Goal: Information Seeking & Learning: Learn about a topic

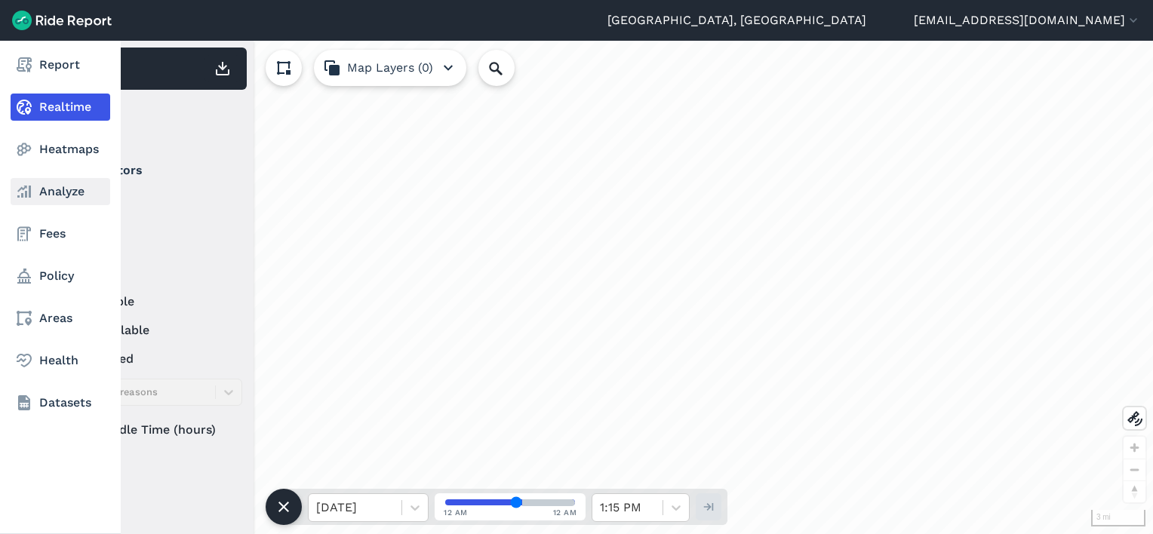
click at [53, 193] on link "Analyze" at bounding box center [61, 191] width 100 height 27
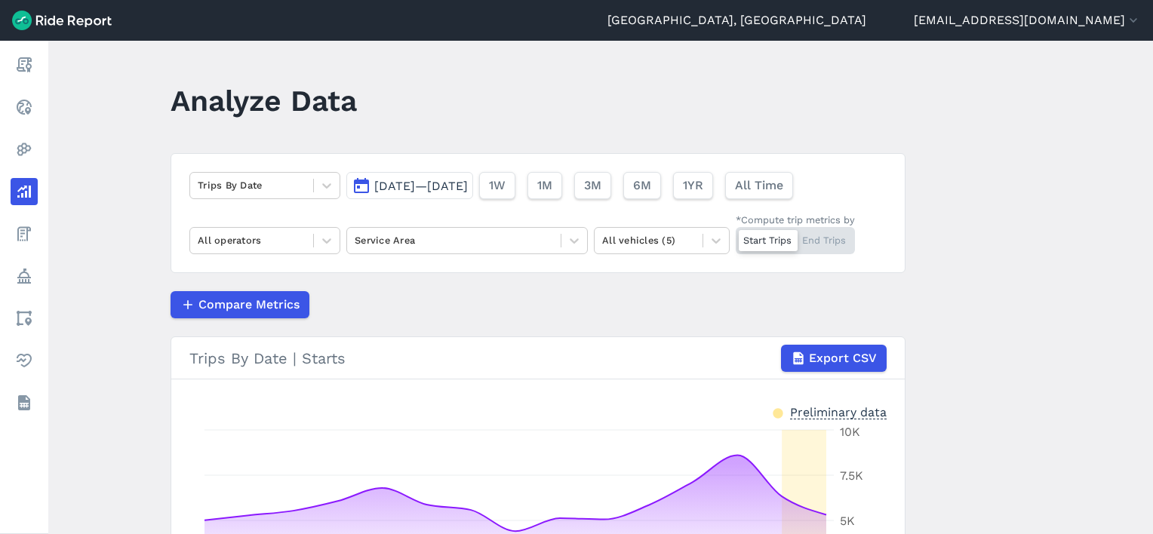
click at [441, 185] on span "[DATE]—[DATE]" at bounding box center [421, 186] width 94 height 14
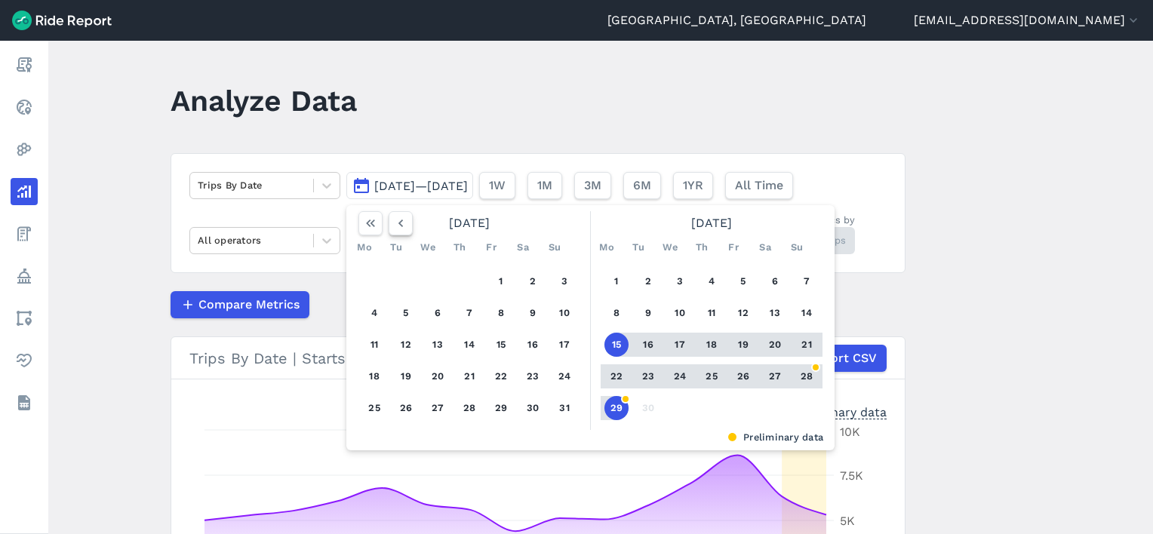
click at [398, 217] on icon "button" at bounding box center [400, 223] width 15 height 15
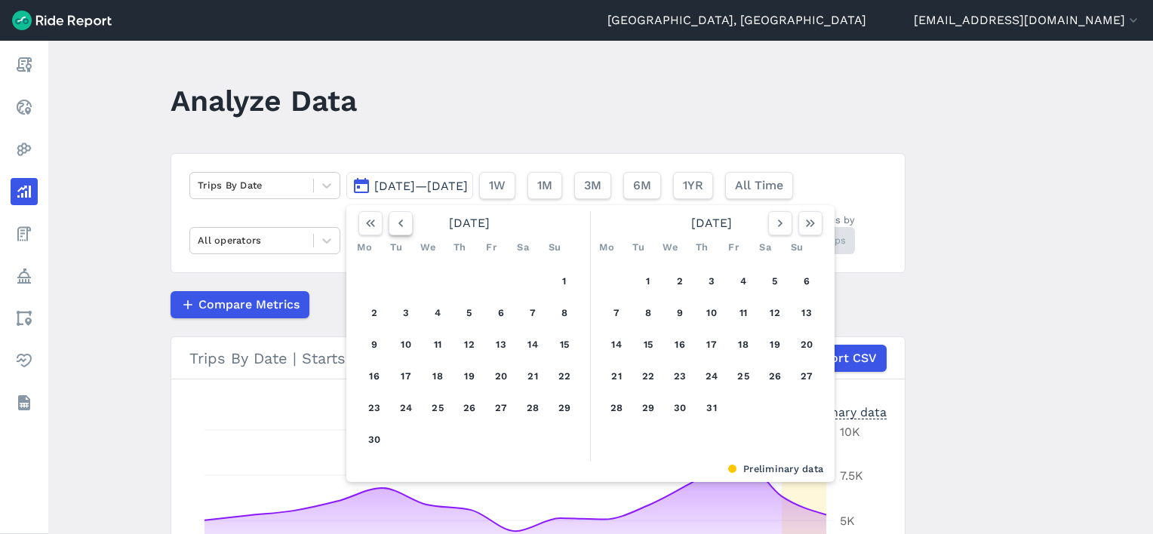
click at [398, 217] on icon "button" at bounding box center [400, 223] width 15 height 15
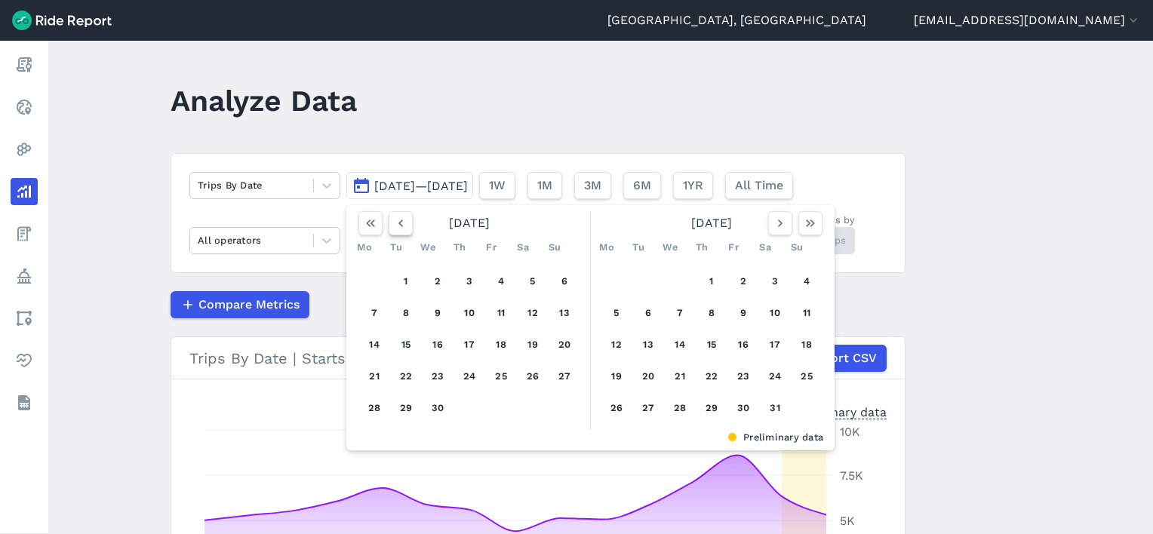
click at [398, 217] on icon "button" at bounding box center [400, 223] width 15 height 15
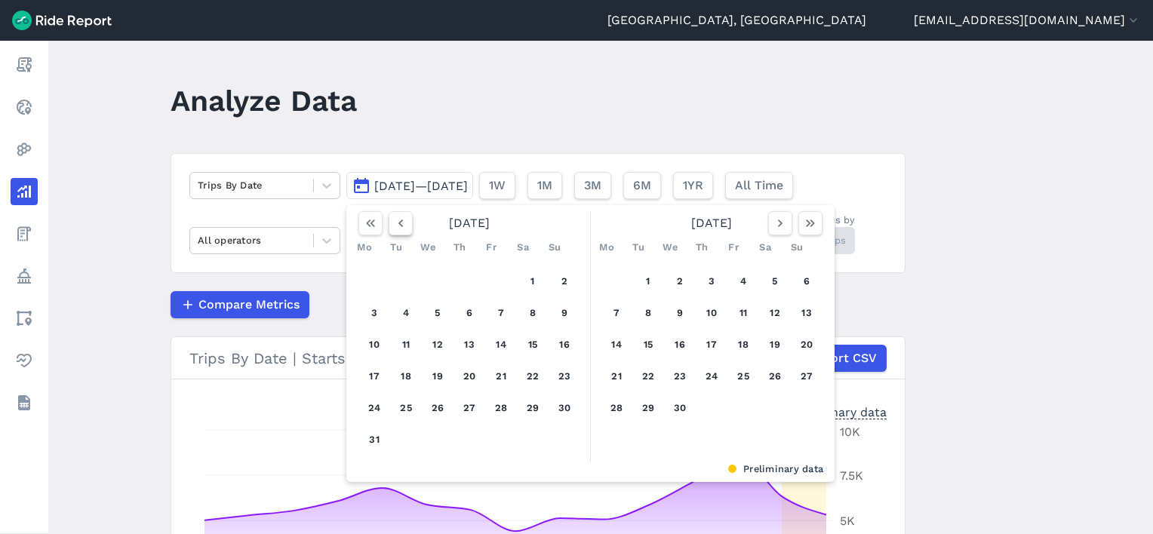
click at [398, 217] on icon "button" at bounding box center [400, 223] width 15 height 15
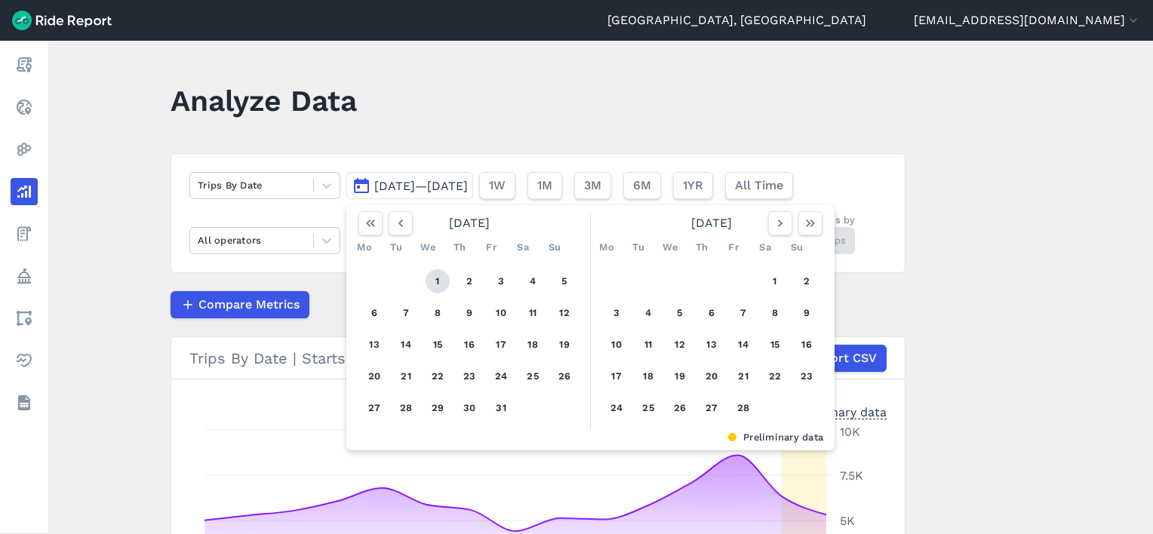
click at [435, 279] on button "1" at bounding box center [438, 281] width 24 height 24
click at [809, 223] on icon "button" at bounding box center [810, 223] width 15 height 15
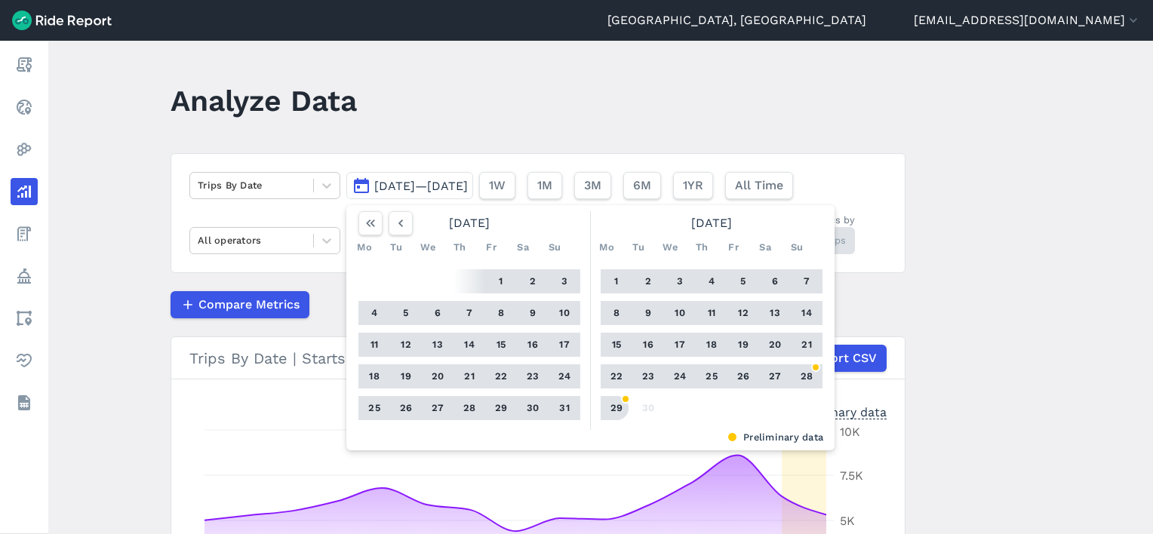
click at [611, 408] on button "29" at bounding box center [616, 408] width 24 height 24
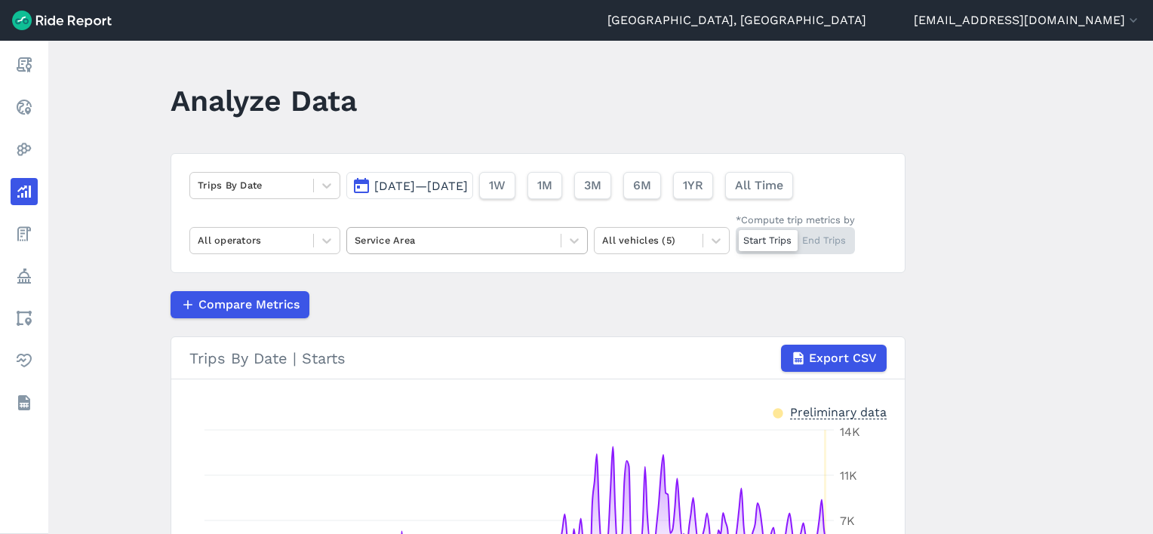
click at [417, 247] on div at bounding box center [454, 240] width 198 height 17
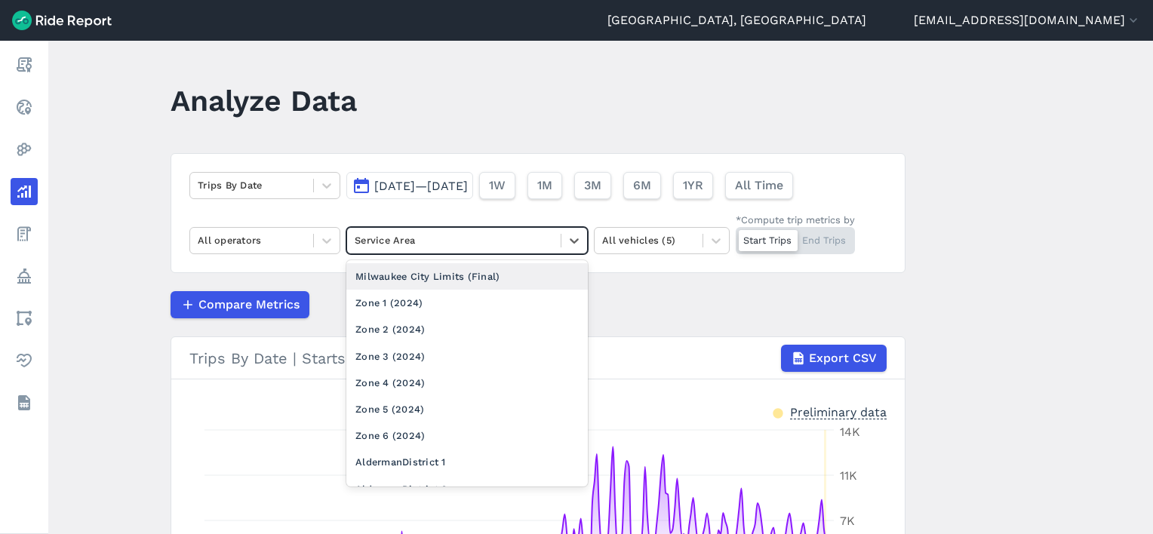
click at [406, 281] on div "Milwaukee City Limits (Final)" at bounding box center [466, 276] width 241 height 26
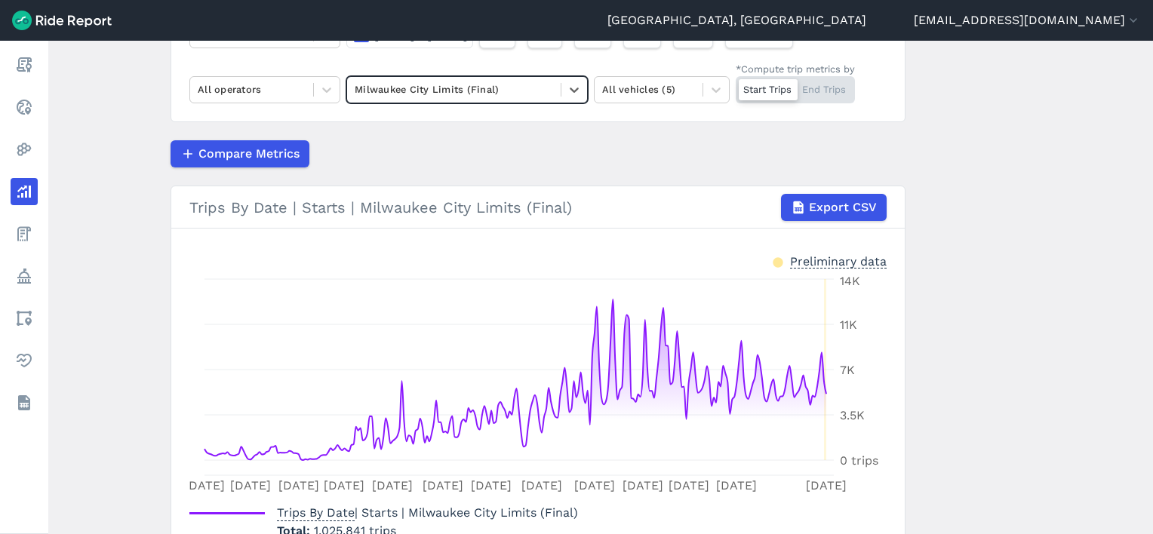
scroll to position [75, 0]
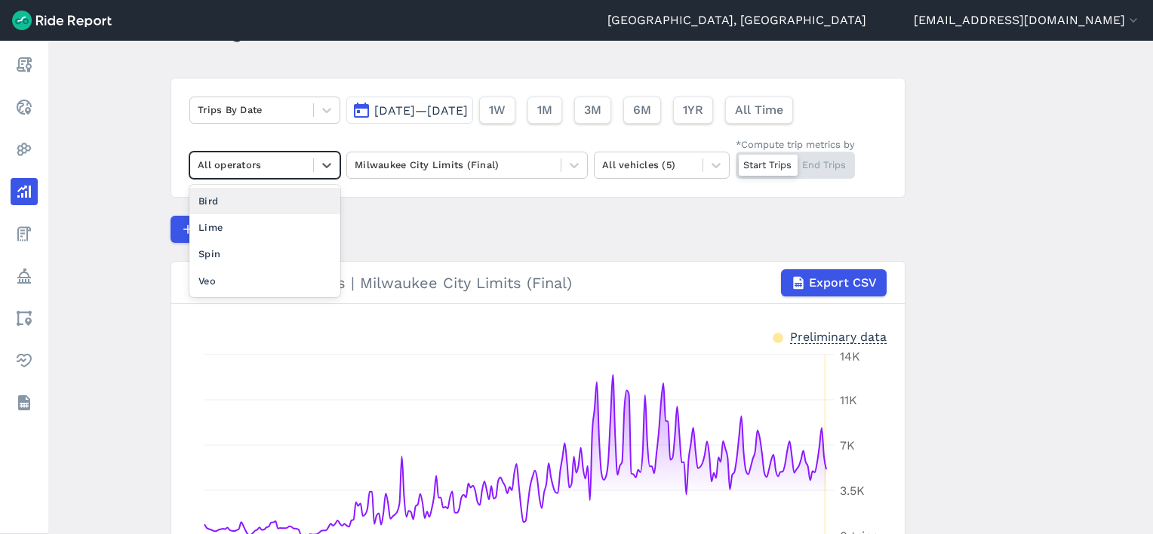
click at [291, 170] on div at bounding box center [252, 164] width 108 height 17
click at [239, 226] on div "Lime" at bounding box center [264, 227] width 151 height 26
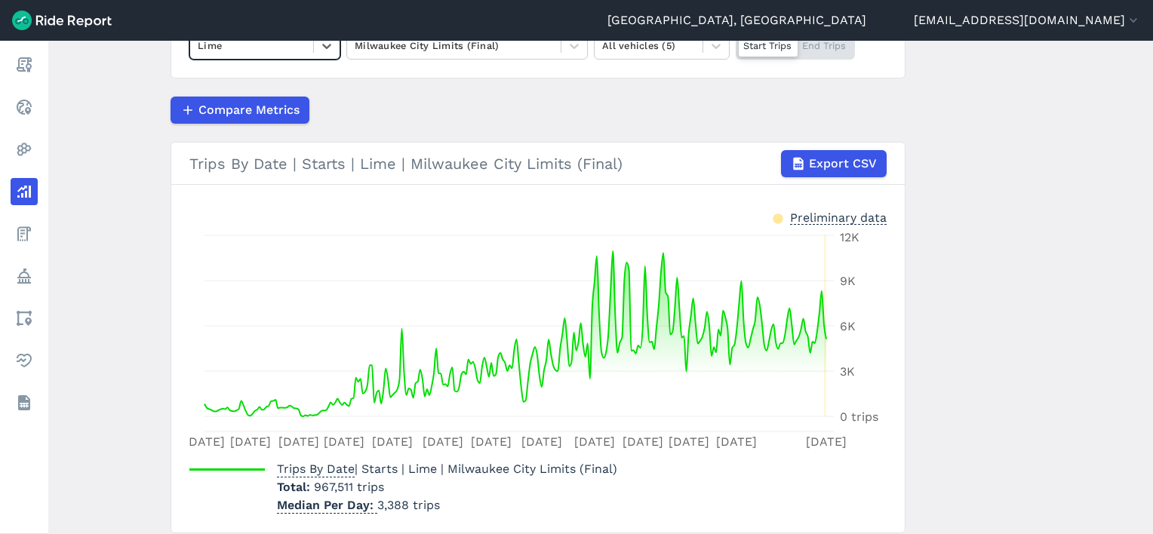
scroll to position [171, 0]
